Goal: Task Accomplishment & Management: Complete application form

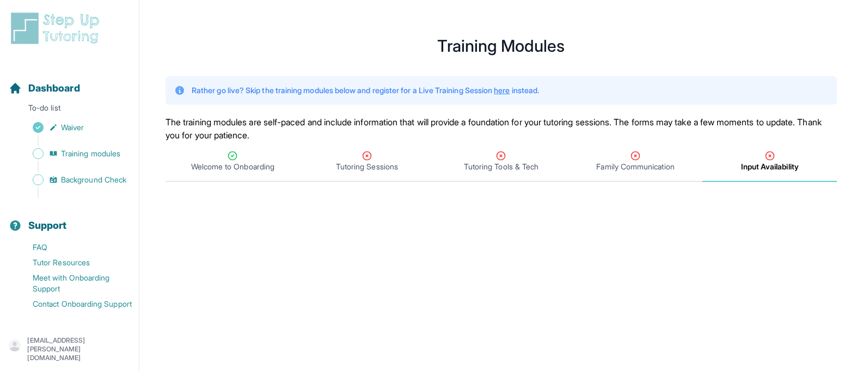
scroll to position [494, 0]
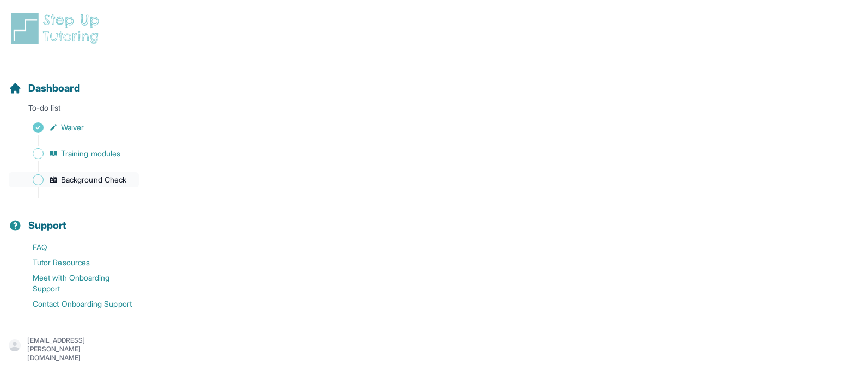
click at [83, 180] on span "Background Check" at bounding box center [93, 179] width 65 height 11
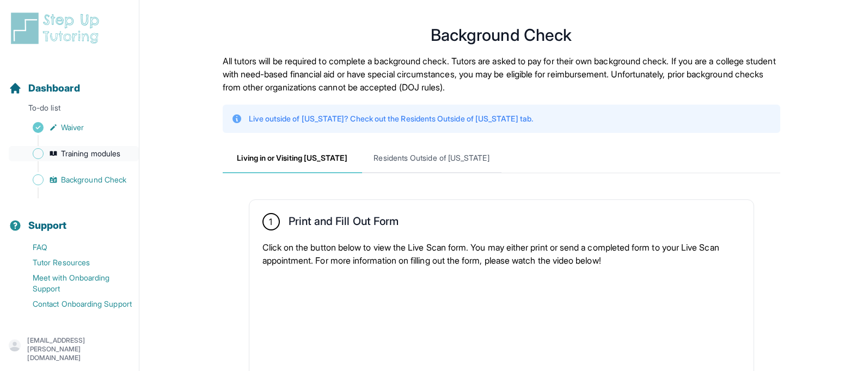
click at [75, 154] on span "Training modules" at bounding box center [90, 153] width 59 height 11
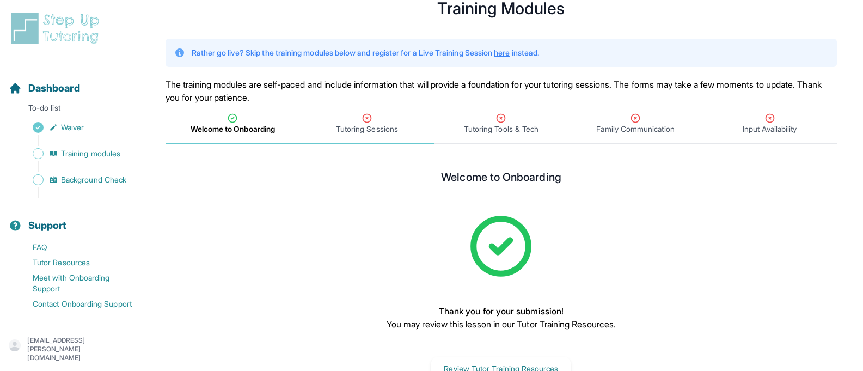
scroll to position [74, 0]
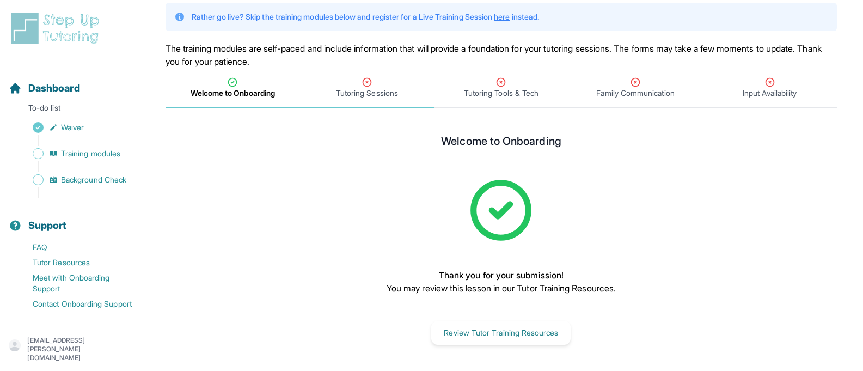
click at [353, 88] on span "Tutoring Sessions" at bounding box center [367, 93] width 62 height 11
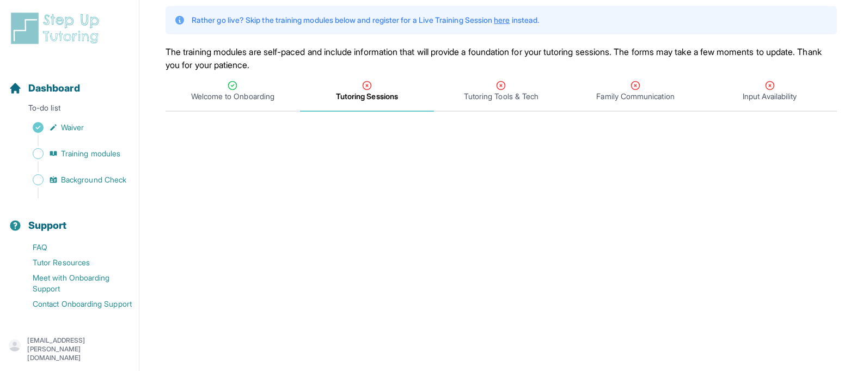
scroll to position [0, 0]
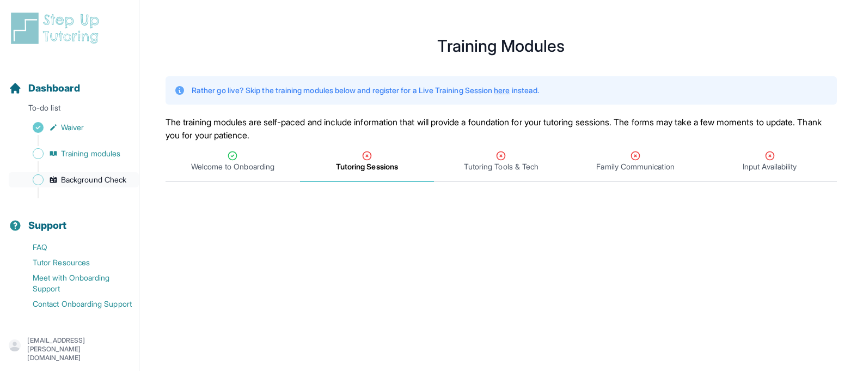
click at [66, 185] on span "Background Check" at bounding box center [93, 179] width 65 height 11
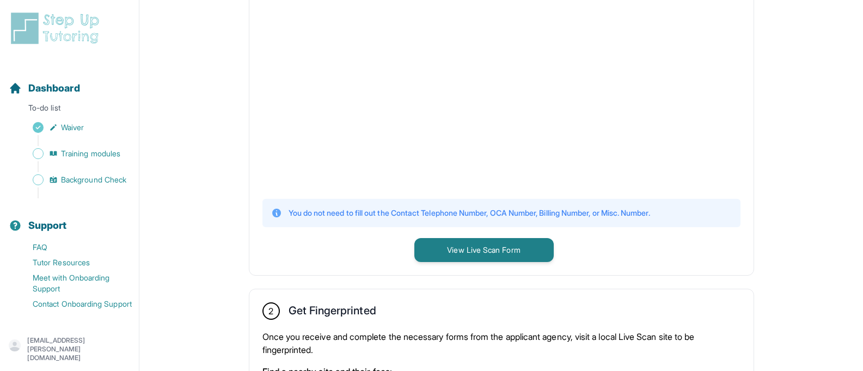
scroll to position [327, 0]
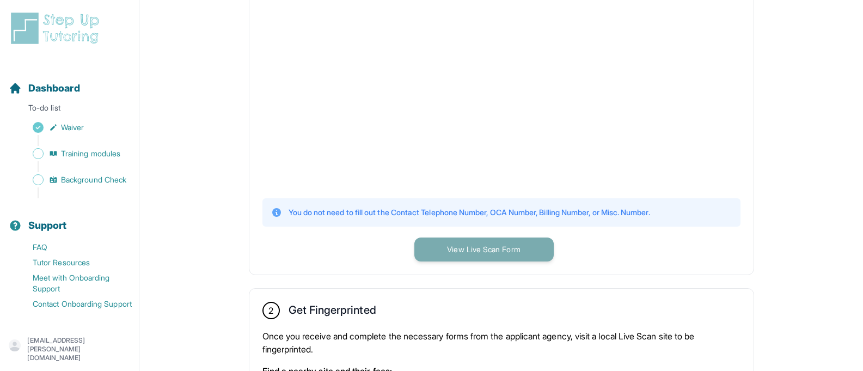
click at [489, 246] on button "View Live Scan Form" at bounding box center [483, 249] width 139 height 24
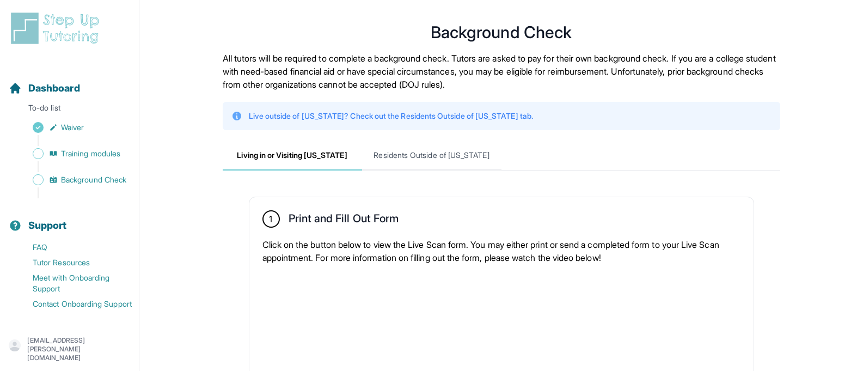
scroll to position [0, 0]
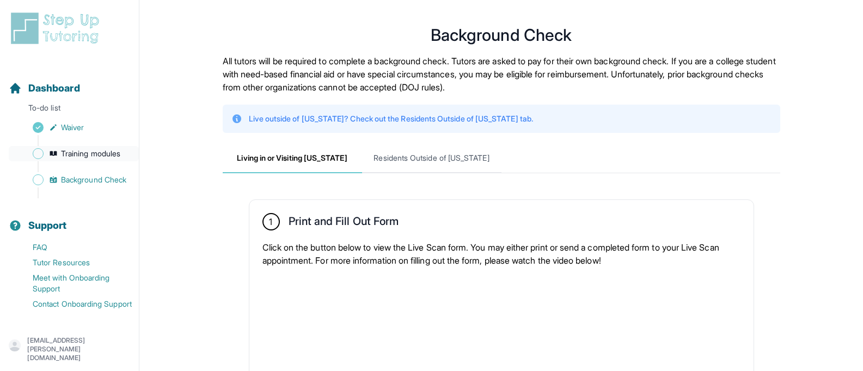
click at [61, 158] on span "Training modules" at bounding box center [90, 153] width 59 height 11
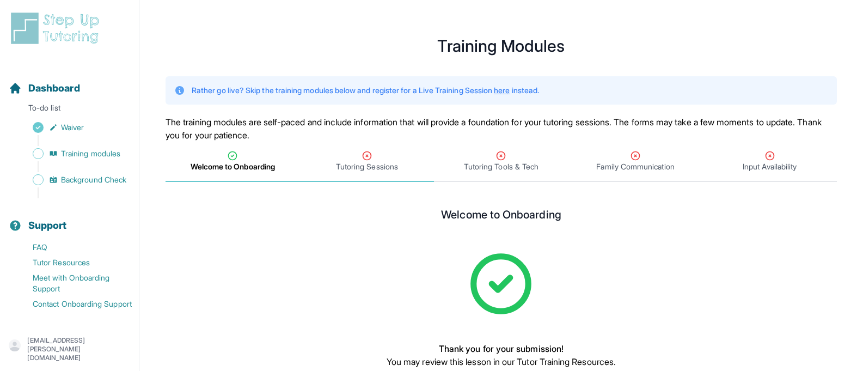
click at [356, 174] on span "Tutoring Sessions" at bounding box center [367, 162] width 135 height 40
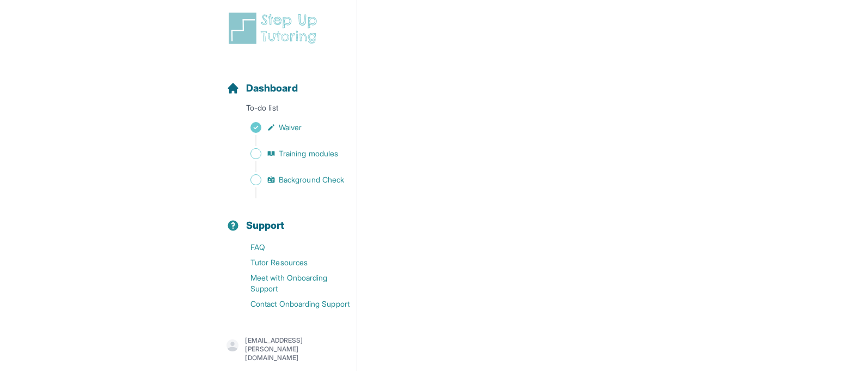
scroll to position [184, 0]
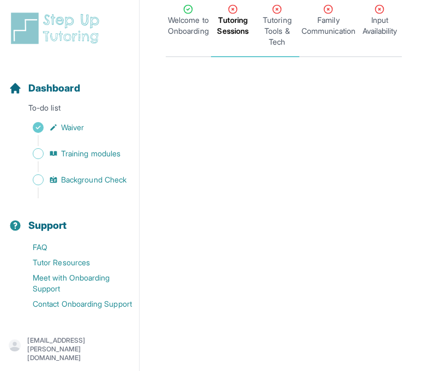
click at [282, 33] on span "Tutoring Tools & Tech" at bounding box center [277, 31] width 40 height 33
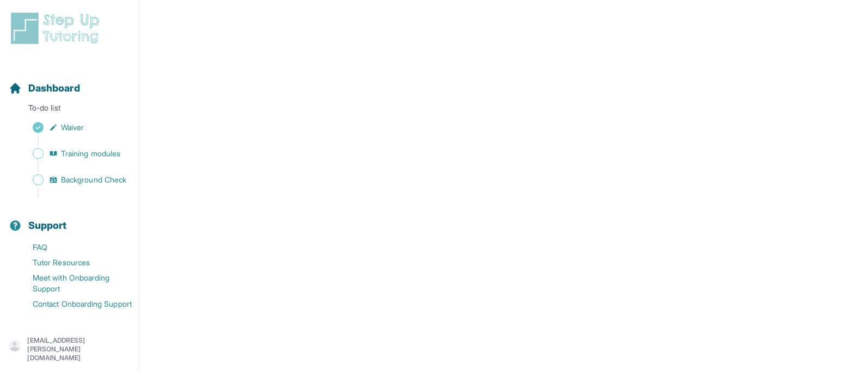
scroll to position [59, 0]
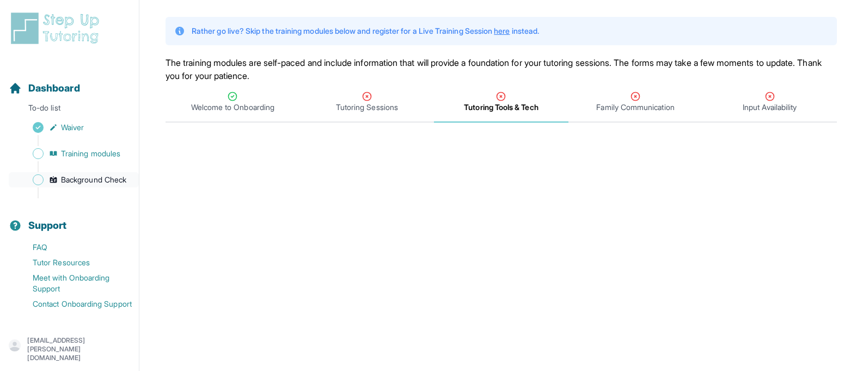
click at [65, 182] on span "Background Check" at bounding box center [93, 179] width 65 height 11
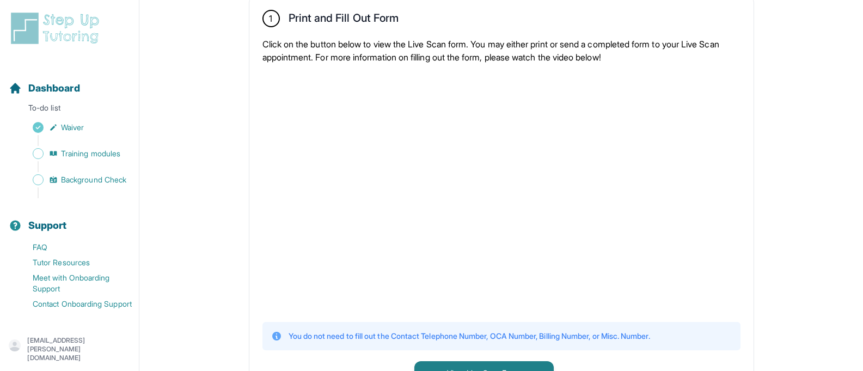
scroll to position [327, 0]
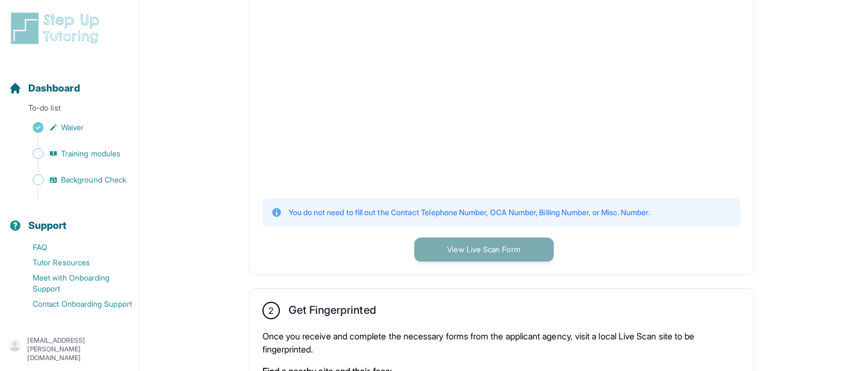
click at [475, 257] on button "View Live Scan Form" at bounding box center [483, 249] width 139 height 24
click at [452, 239] on button "View Live Scan Form" at bounding box center [483, 249] width 139 height 24
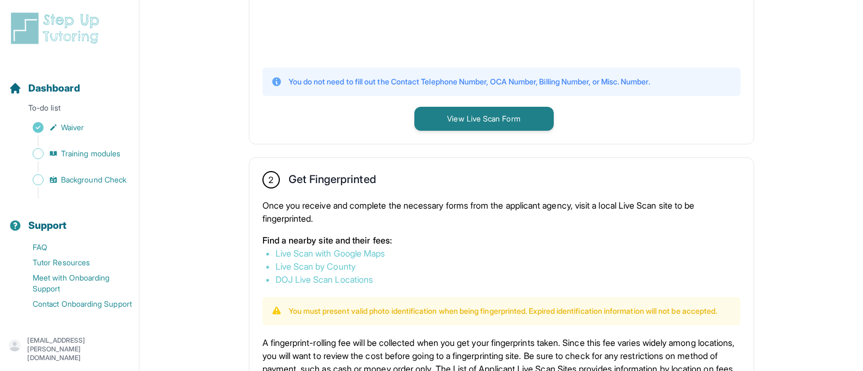
scroll to position [523, 0]
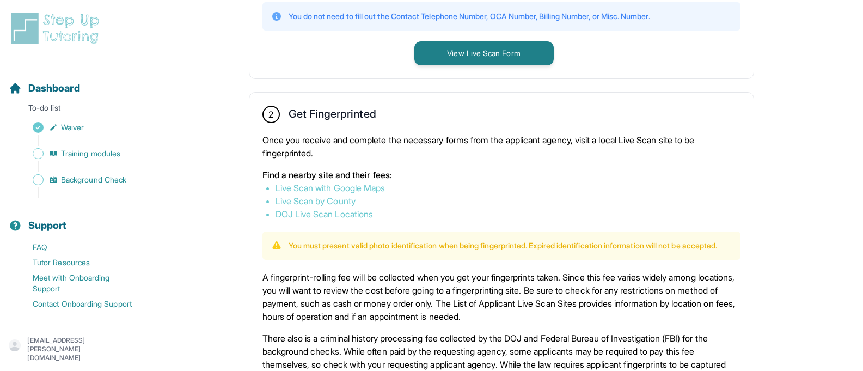
click at [283, 190] on link "Live Scan with Google Maps" at bounding box center [331, 187] width 110 height 11
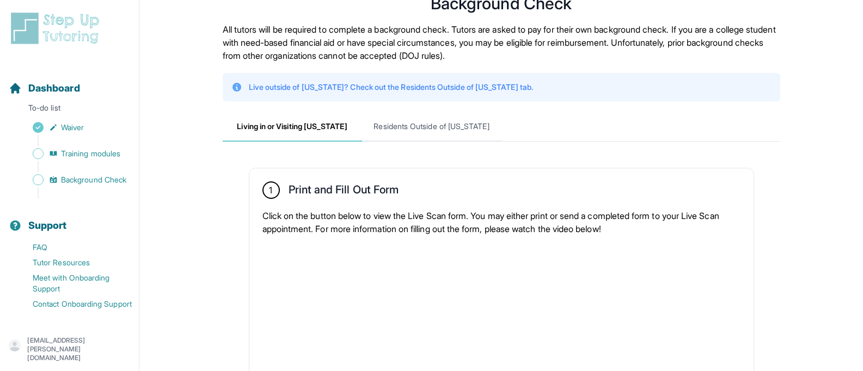
scroll to position [0, 0]
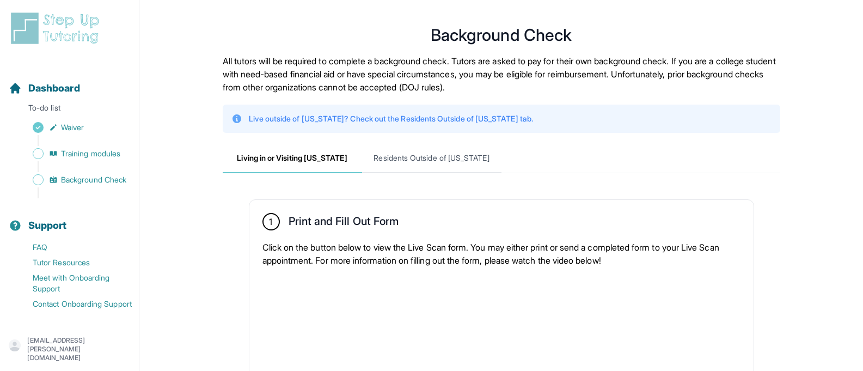
click at [318, 86] on p "All tutors will be required to complete a background check. Tutors are asked to…" at bounding box center [502, 73] width 558 height 39
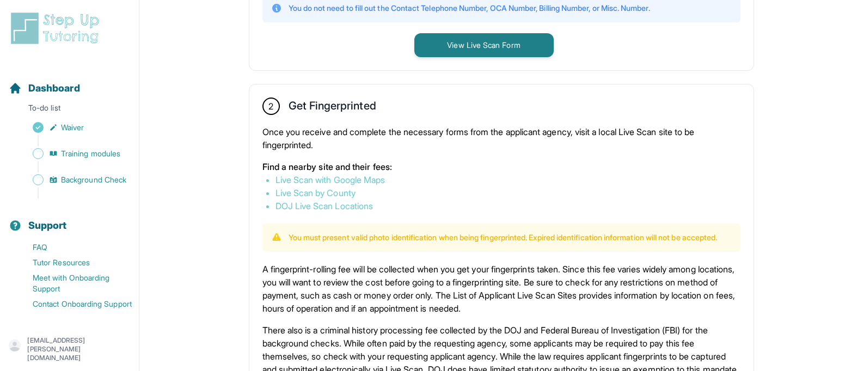
scroll to position [535, 0]
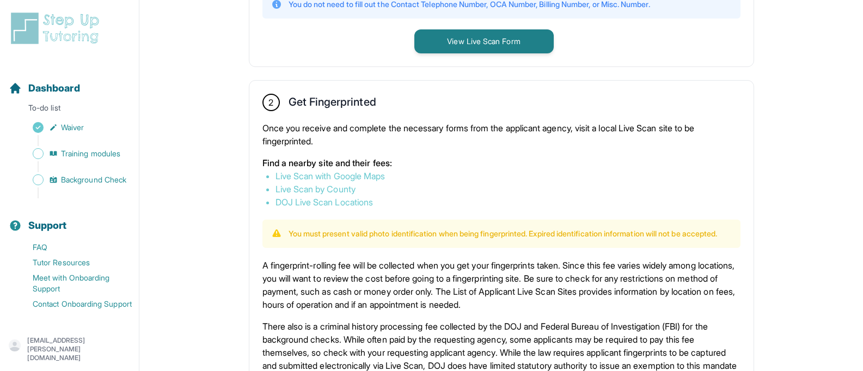
click at [335, 175] on link "Live Scan with Google Maps" at bounding box center [331, 175] width 110 height 11
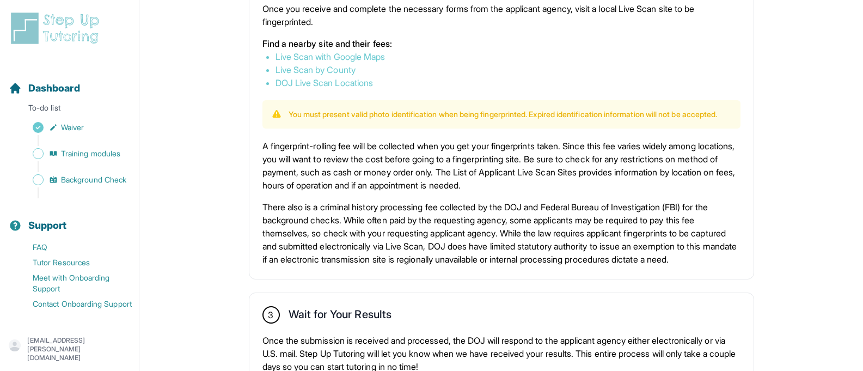
scroll to position [731, 0]
